Goal: Task Accomplishment & Management: Use online tool/utility

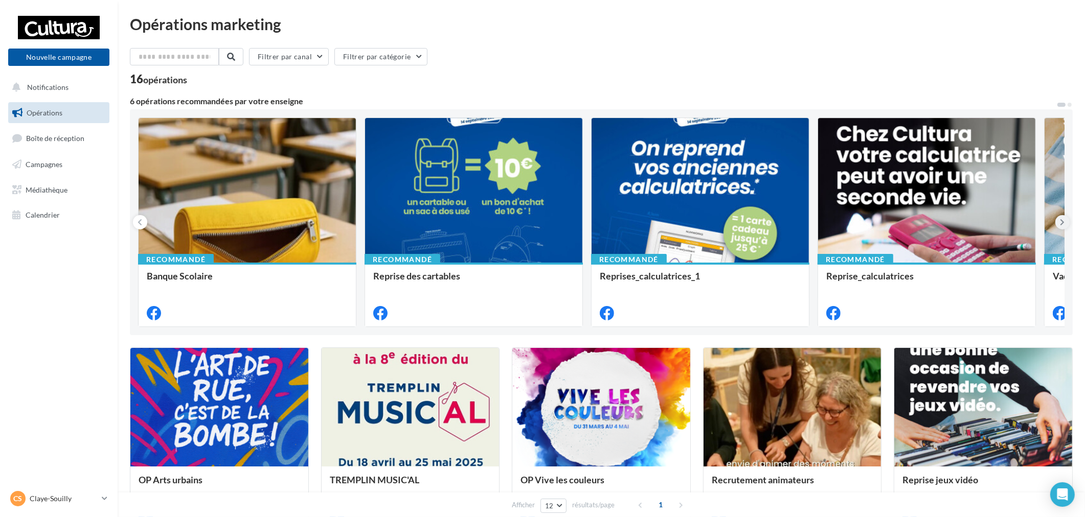
click at [1065, 225] on button at bounding box center [1062, 222] width 14 height 14
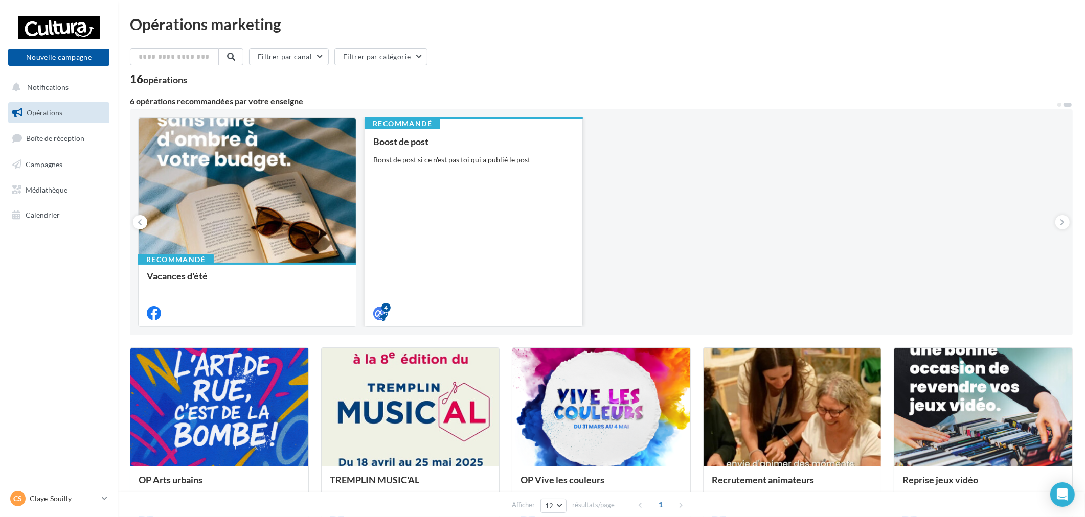
click at [542, 153] on div "Recommandé Boost de post Boost de post si ce n'est pas toi qui a publié le post…" at bounding box center [473, 223] width 218 height 210
click at [443, 250] on div "Boost de post Boost de post si ce n'est pas toi qui a publié le post" at bounding box center [473, 226] width 201 height 181
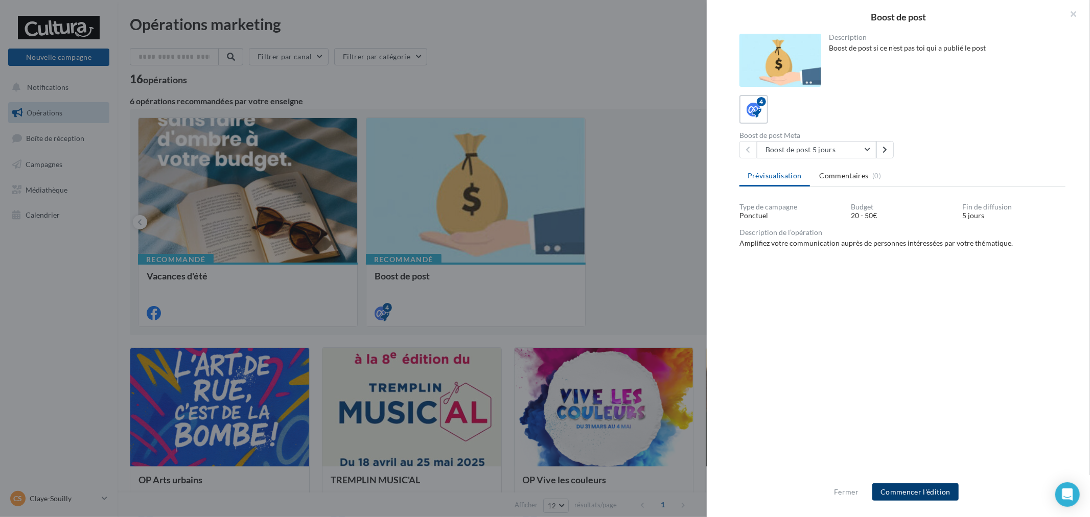
click at [954, 498] on button "Commencer l'édition" at bounding box center [915, 492] width 86 height 17
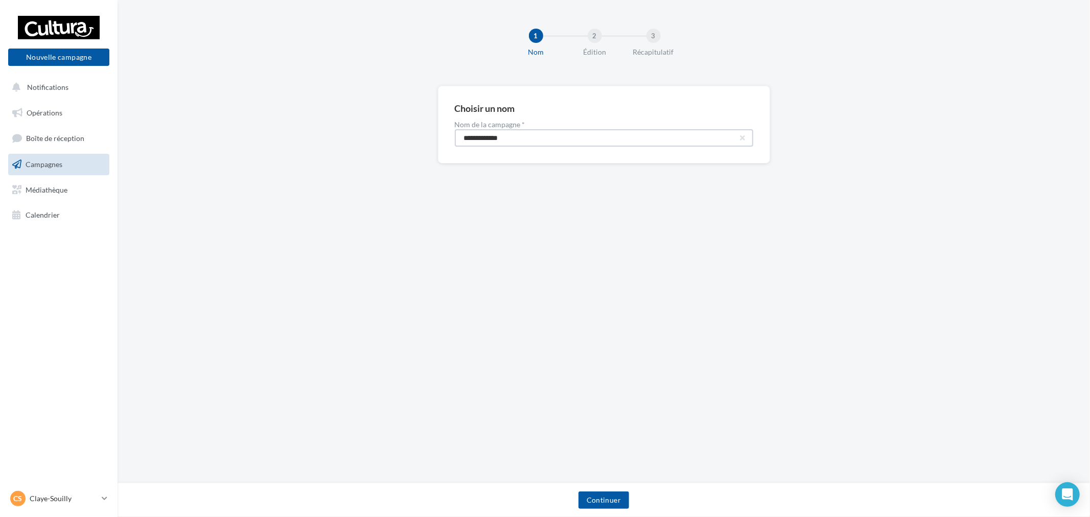
drag, startPoint x: 552, startPoint y: 147, endPoint x: 307, endPoint y: 121, distance: 246.2
click at [308, 122] on div "**********" at bounding box center [604, 141] width 973 height 110
paste input "****"
type input "**********"
click at [617, 503] on button "Continuer" at bounding box center [604, 500] width 51 height 17
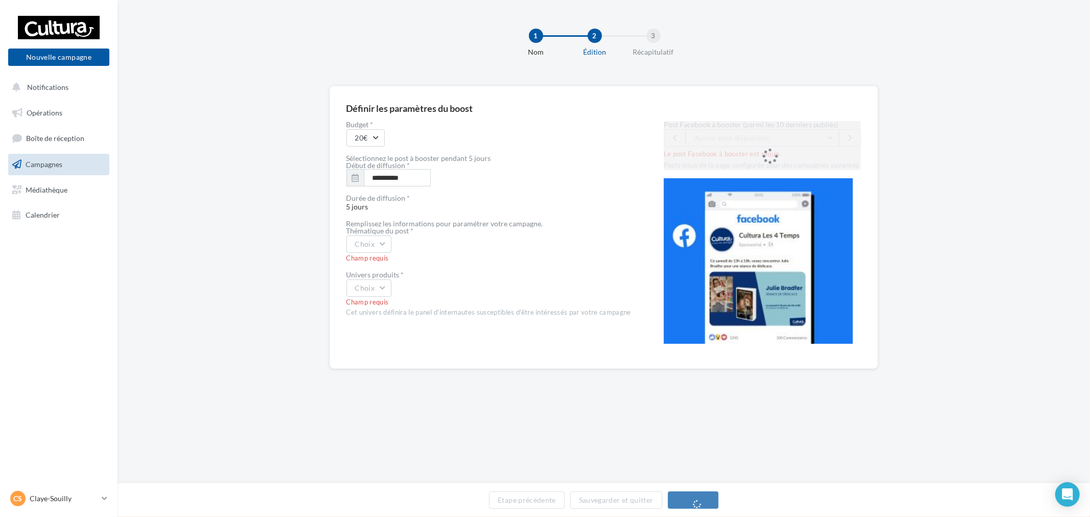
click at [755, 145] on div "Post Facebook à booster (parmi les 10 derniers publiés) Aucun post disponible L…" at bounding box center [763, 145] width 198 height 49
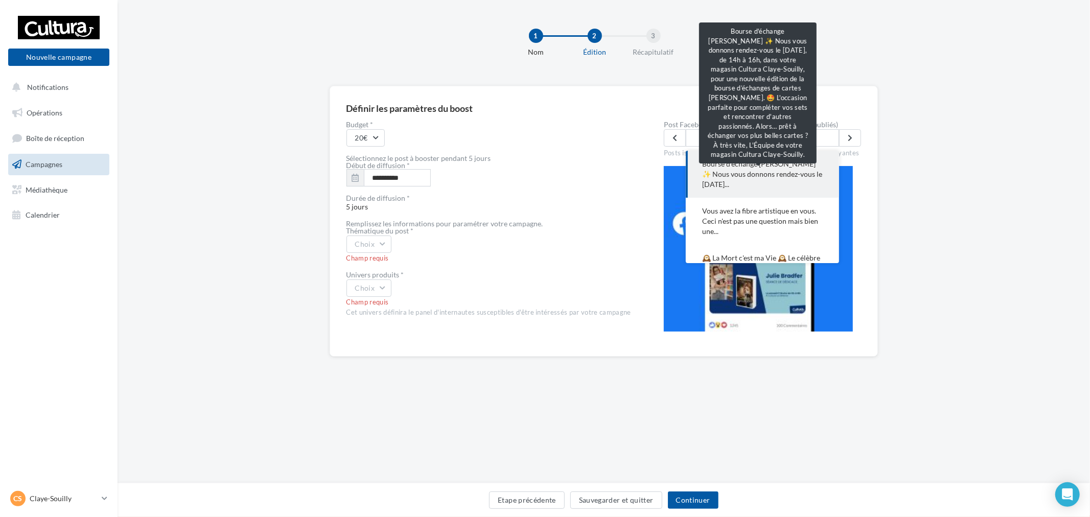
click at [750, 184] on span "Bourse d'échange [PERSON_NAME] ✨ Nous vous donnons rendez-vous le [DATE]..." at bounding box center [762, 174] width 121 height 31
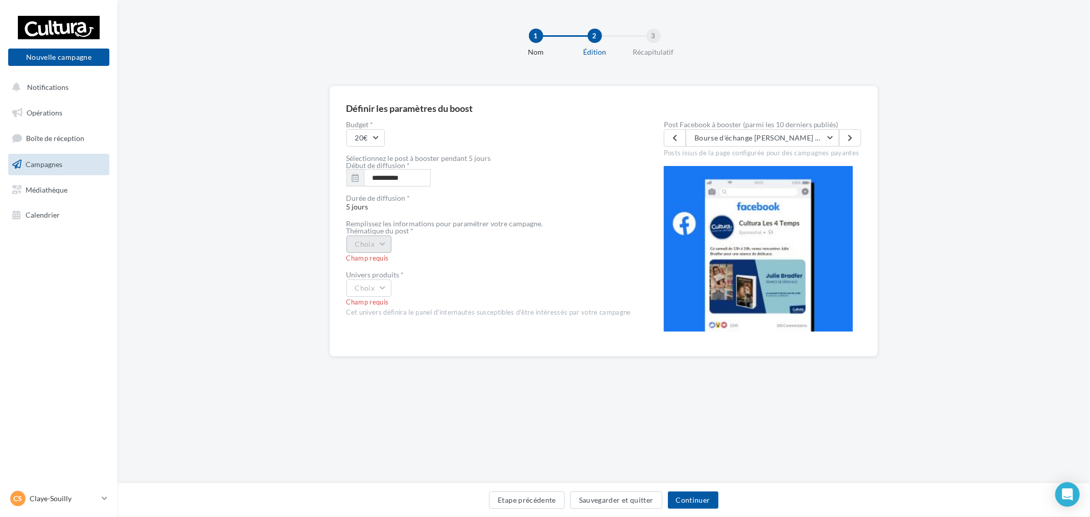
click at [392, 247] on button "Choix" at bounding box center [369, 244] width 45 height 17
click at [385, 268] on div "Evènement" at bounding box center [410, 271] width 127 height 27
click at [382, 281] on button "Choix" at bounding box center [369, 288] width 45 height 17
click at [412, 362] on div "Jeux vidéos" at bounding box center [410, 357] width 127 height 27
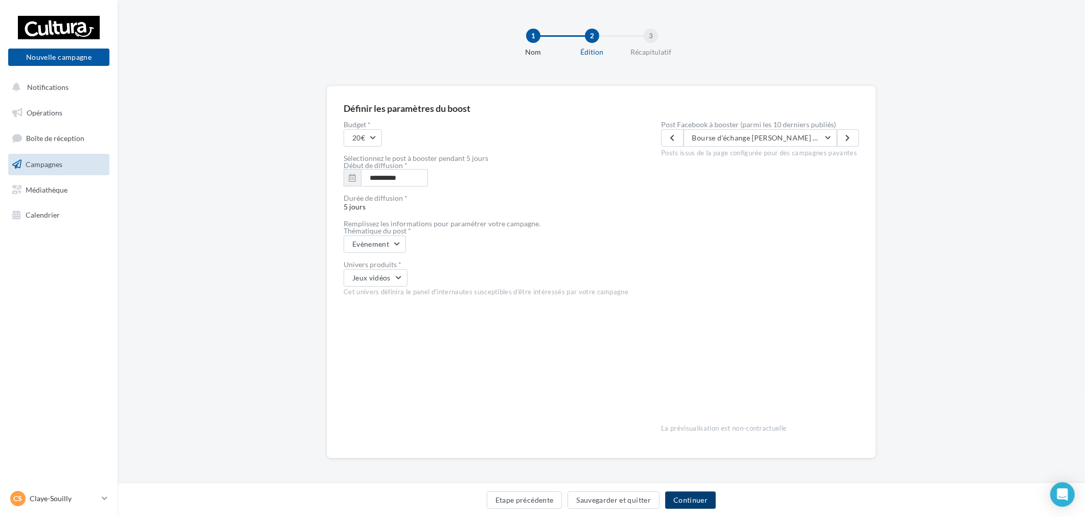
click at [709, 504] on button "Continuer" at bounding box center [690, 500] width 51 height 17
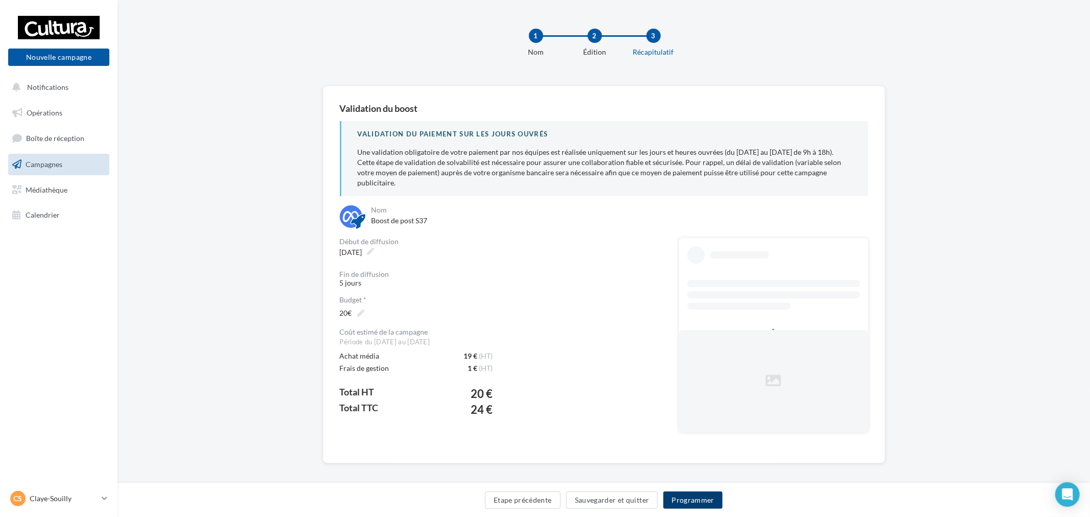
click at [697, 504] on button "Programmer" at bounding box center [692, 500] width 59 height 17
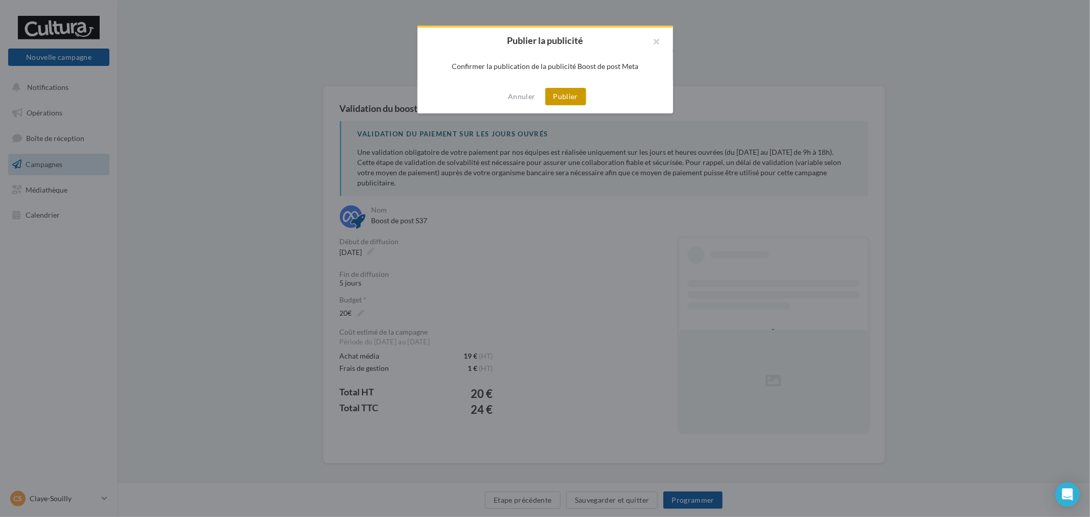
click at [573, 100] on button "Publier" at bounding box center [565, 96] width 41 height 17
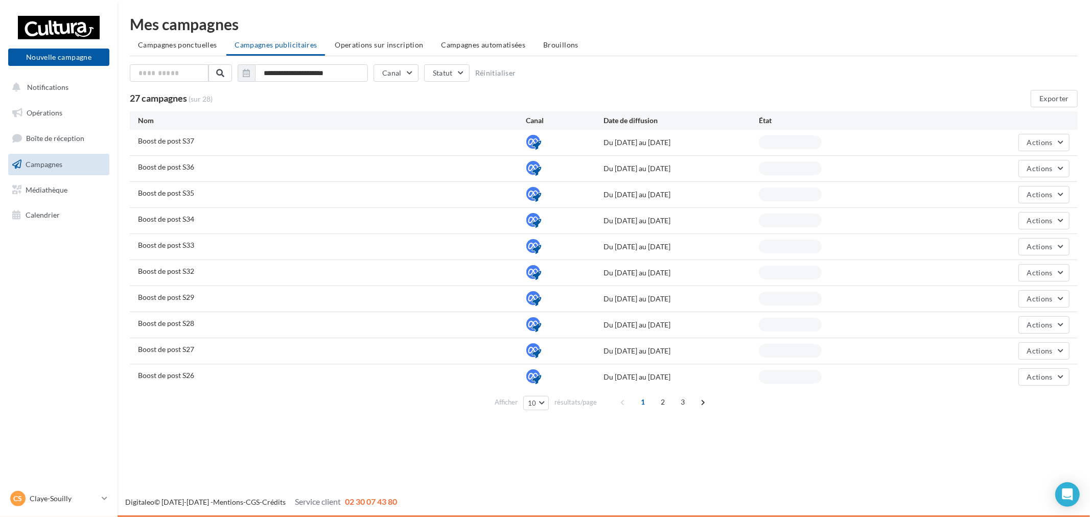
click at [88, 497] on p "Claye-Souilly" at bounding box center [64, 499] width 68 height 10
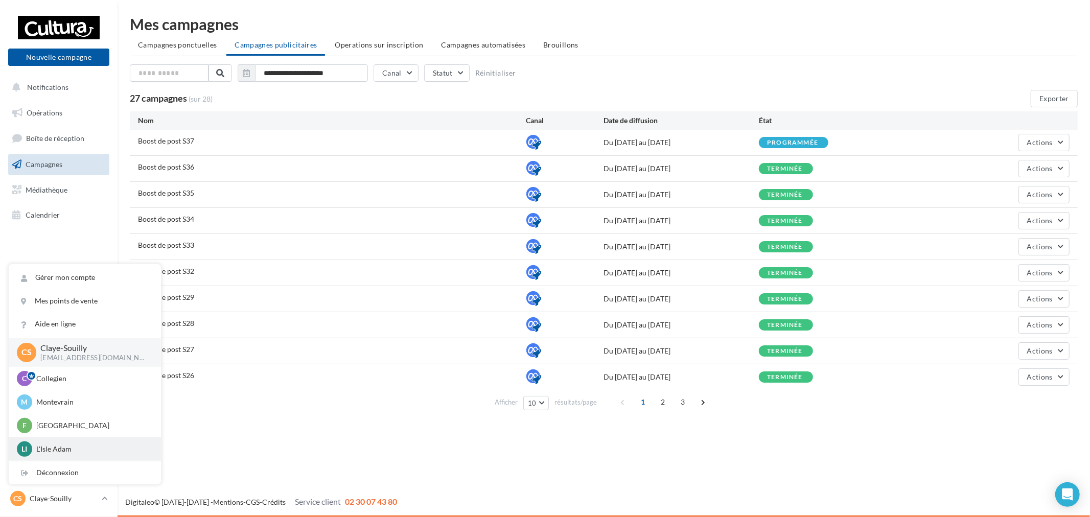
click at [73, 450] on p "L'Isle Adam" at bounding box center [92, 449] width 112 height 10
